Goal: Task Accomplishment & Management: Complete application form

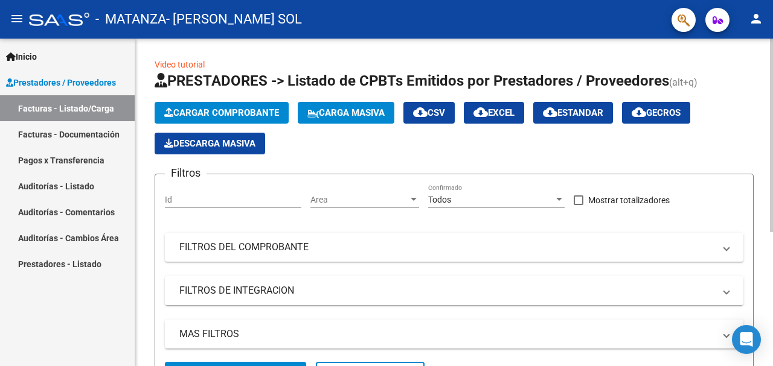
click at [194, 109] on span "Cargar Comprobante" at bounding box center [221, 112] width 115 height 11
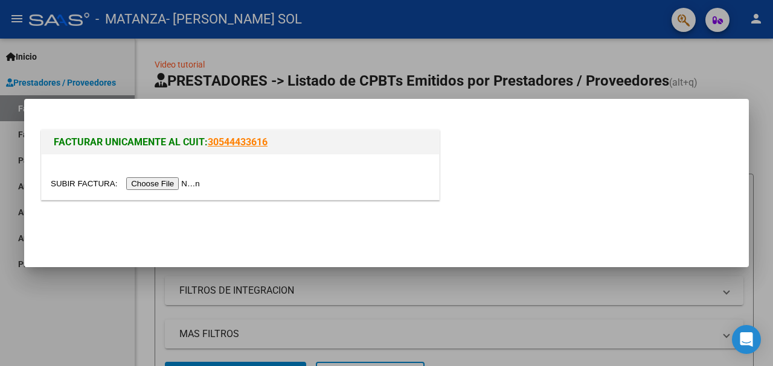
click at [161, 184] on input "file" at bounding box center [127, 183] width 153 height 13
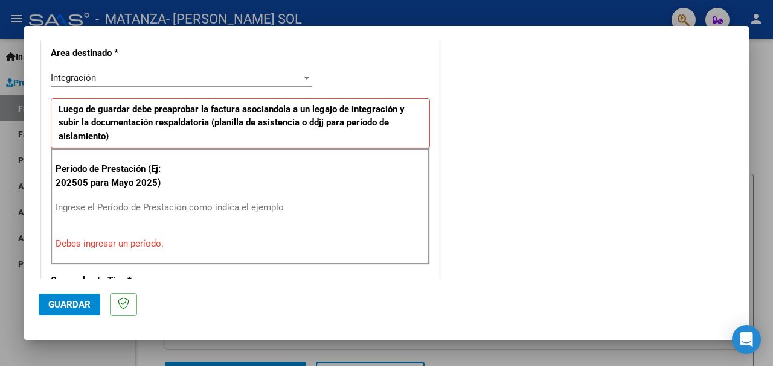
scroll to position [292, 0]
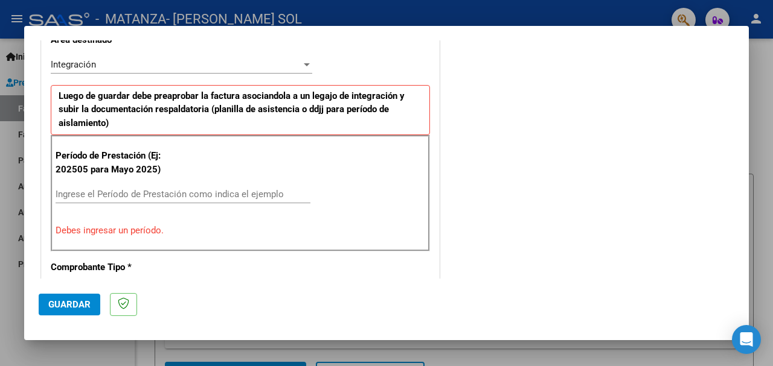
click at [123, 188] on div "Ingrese el Período de Prestación como indica el ejemplo" at bounding box center [183, 194] width 255 height 18
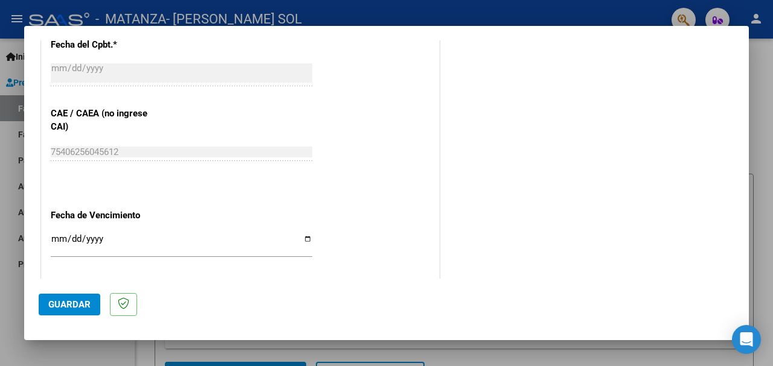
scroll to position [715, 0]
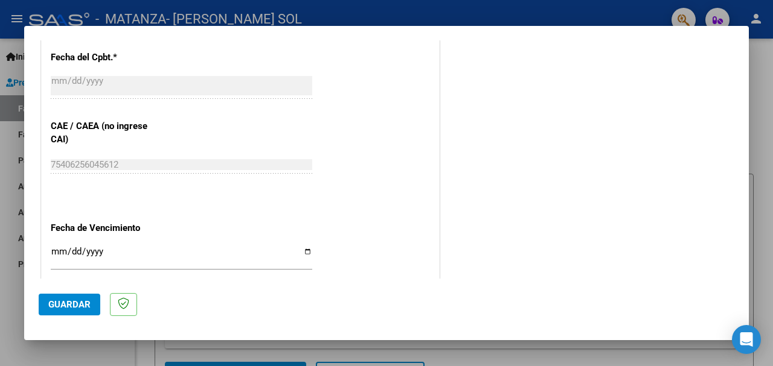
type input "202509"
click at [60, 253] on input "Ingresar la fecha" at bounding box center [181, 256] width 261 height 19
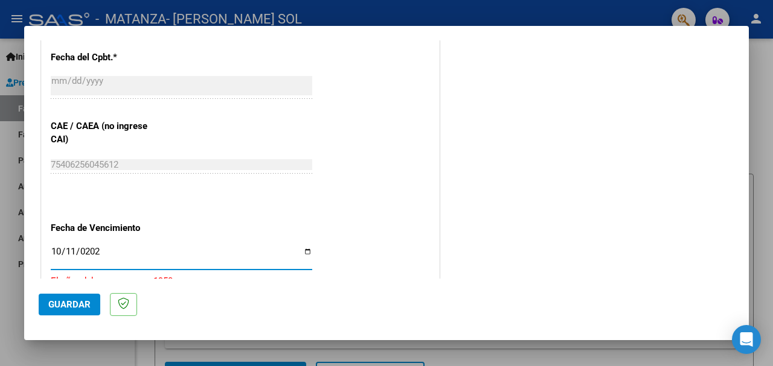
type input "[DATE]"
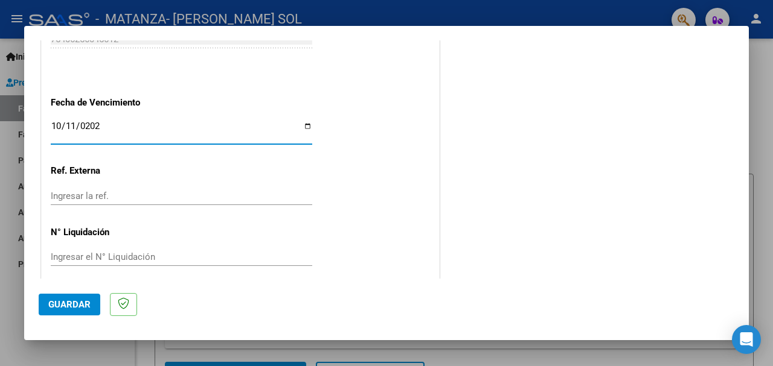
scroll to position [851, 0]
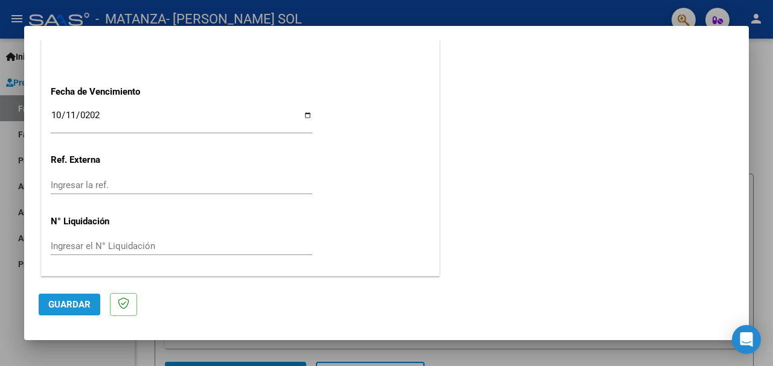
drag, startPoint x: 87, startPoint y: 298, endPoint x: 336, endPoint y: 104, distance: 315.7
click at [87, 293] on mat-dialog-actions "Guardar" at bounding box center [386, 303] width 695 height 48
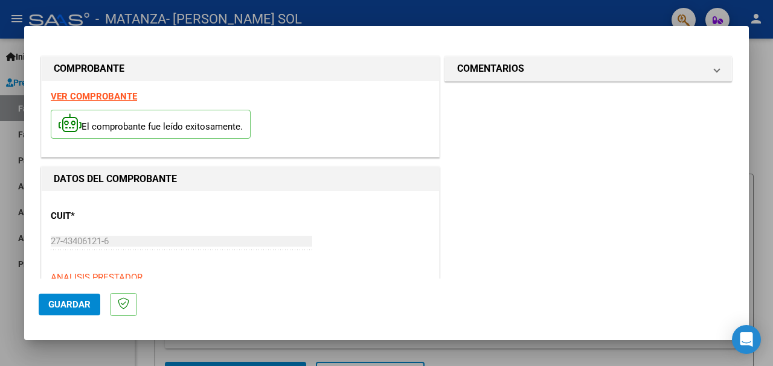
scroll to position [0, 0]
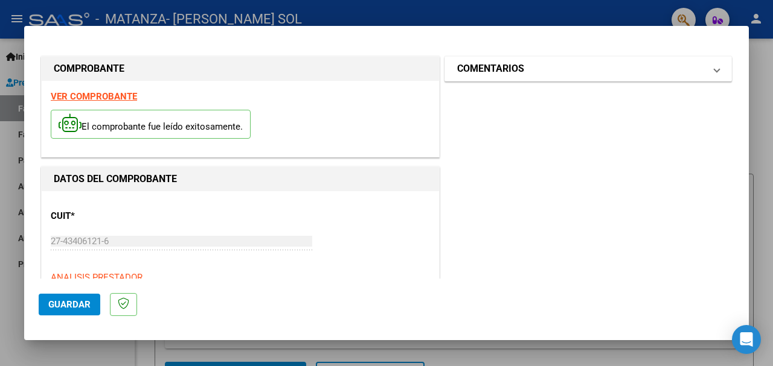
click at [619, 69] on mat-panel-title "COMENTARIOS" at bounding box center [580, 69] width 247 height 14
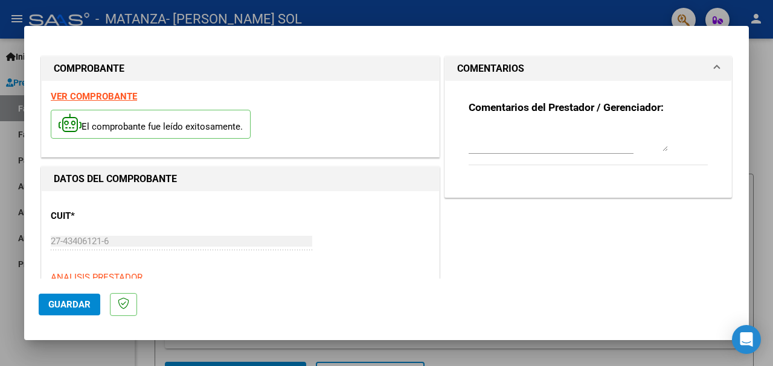
click at [658, 62] on mat-panel-title "COMENTARIOS" at bounding box center [580, 69] width 247 height 14
click at [67, 307] on span "Guardar" at bounding box center [69, 304] width 42 height 11
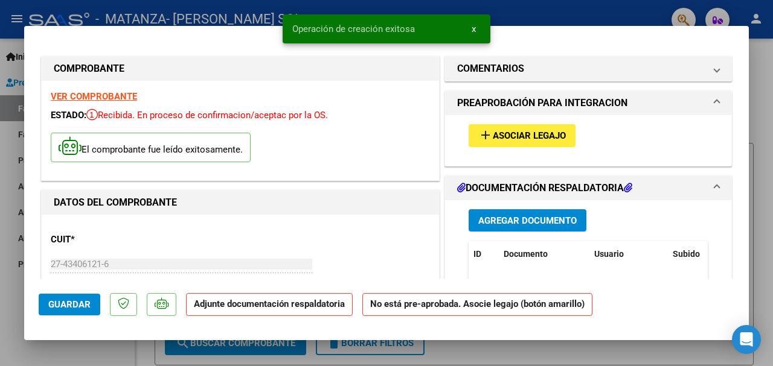
click at [472, 133] on button "add Asociar Legajo" at bounding box center [521, 135] width 107 height 22
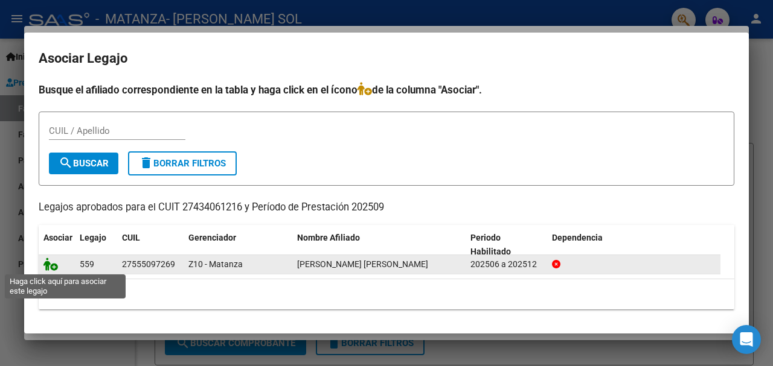
click at [54, 265] on icon at bounding box center [50, 264] width 14 height 13
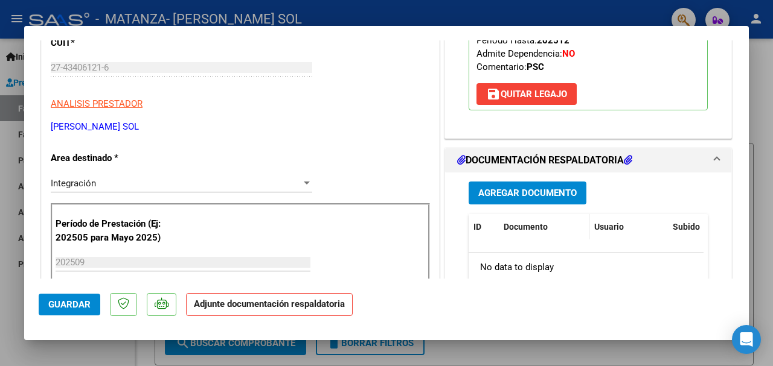
scroll to position [241, 0]
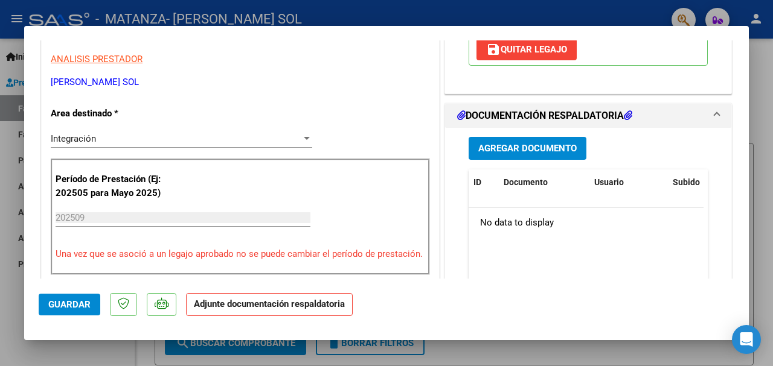
click at [514, 142] on button "Agregar Documento" at bounding box center [527, 148] width 118 height 22
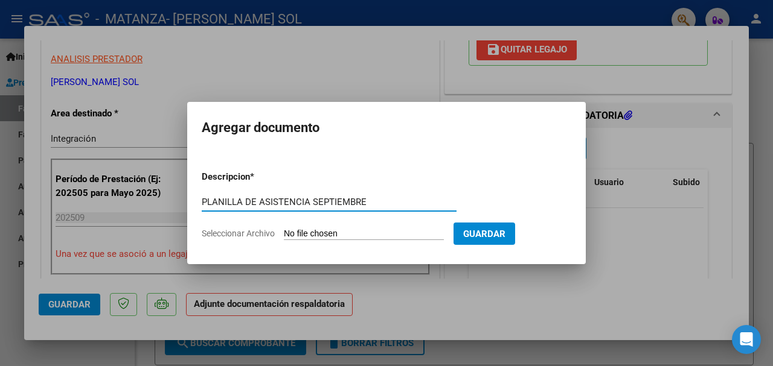
type input "PLANILLA DE ASISTENCIA SEPTIEMBRE"
click at [333, 228] on form "Descripcion * PLANILLA DE ASISTENCIA SEPTIEMBRE Escriba aquí una descripcion Se…" at bounding box center [386, 205] width 369 height 88
click at [300, 232] on input "Seleccionar Archivo" at bounding box center [364, 234] width 160 height 11
click at [252, 232] on span "Seleccionar Archivo" at bounding box center [238, 234] width 73 height 10
click at [284, 232] on input "Seleccionar Archivo" at bounding box center [364, 234] width 160 height 11
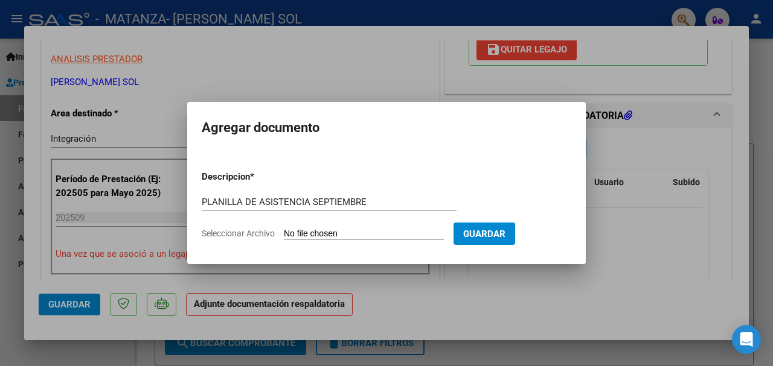
type input "C:\fakepath\[PERSON_NAME] sept ps.pdf"
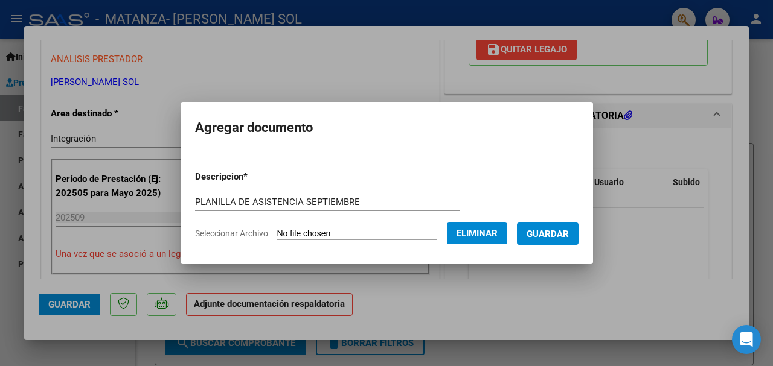
click at [544, 234] on span "Guardar" at bounding box center [547, 234] width 42 height 11
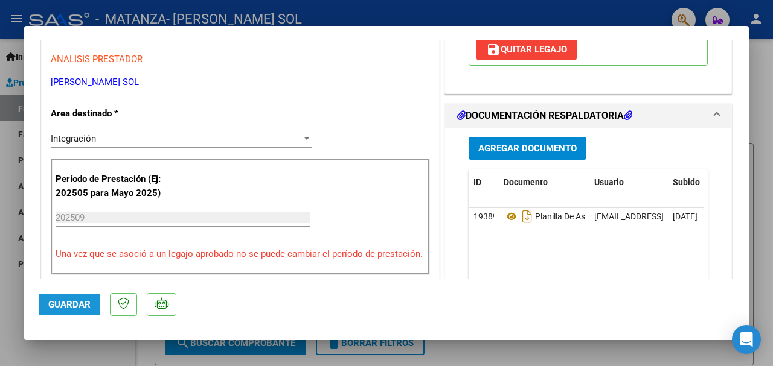
click at [67, 302] on span "Guardar" at bounding box center [69, 304] width 42 height 11
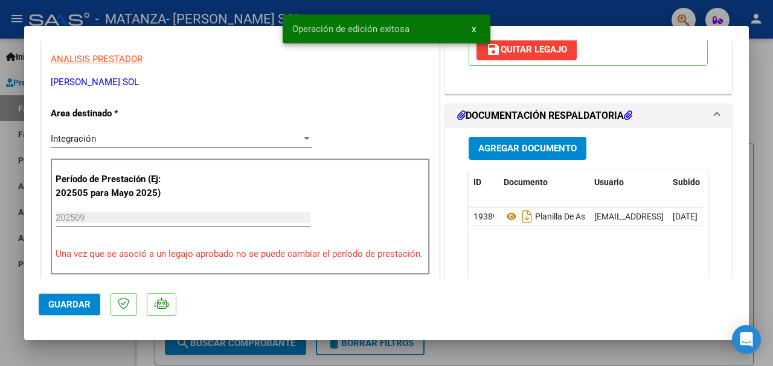
click at [752, 109] on div at bounding box center [386, 183] width 773 height 366
